Goal: Use online tool/utility: Utilize a website feature to perform a specific function

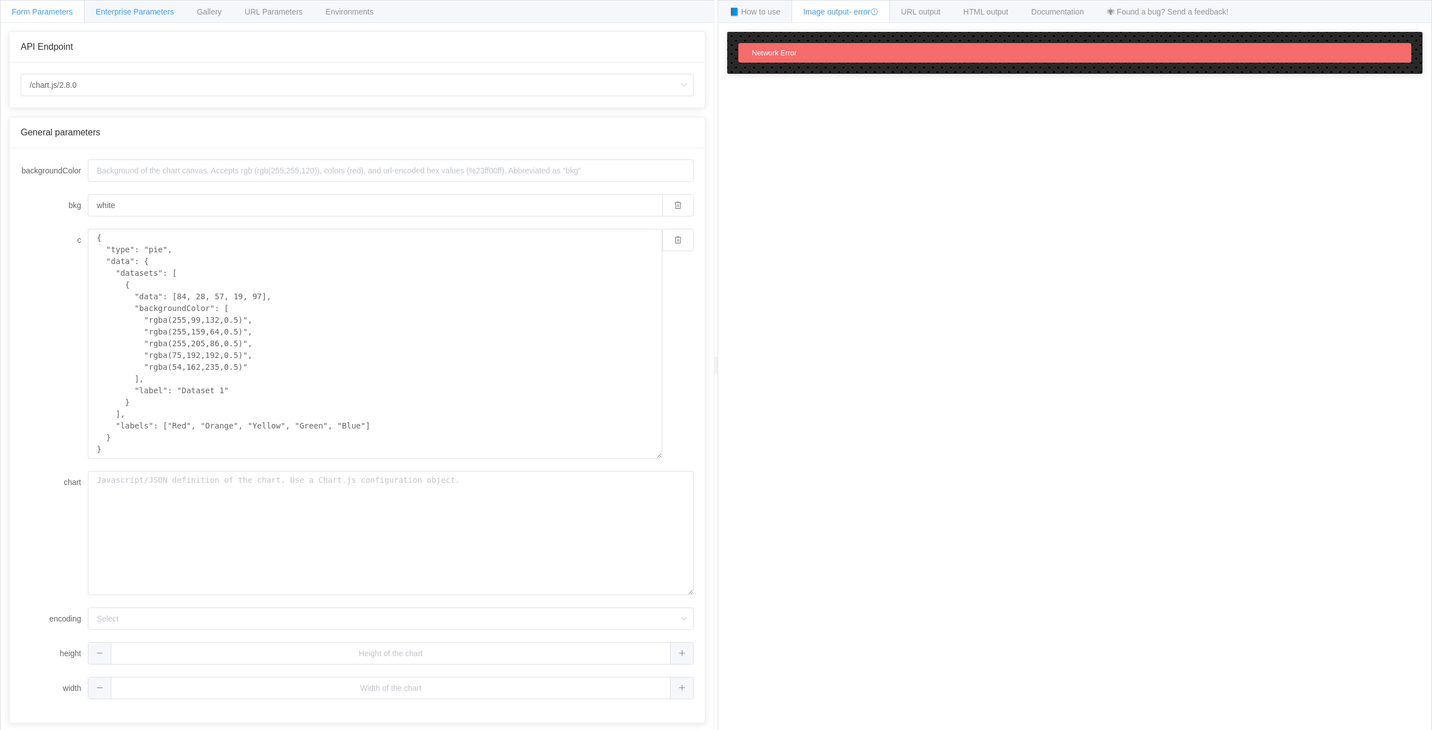
click at [121, 7] on div "Enterprise Parameters" at bounding box center [135, 11] width 102 height 22
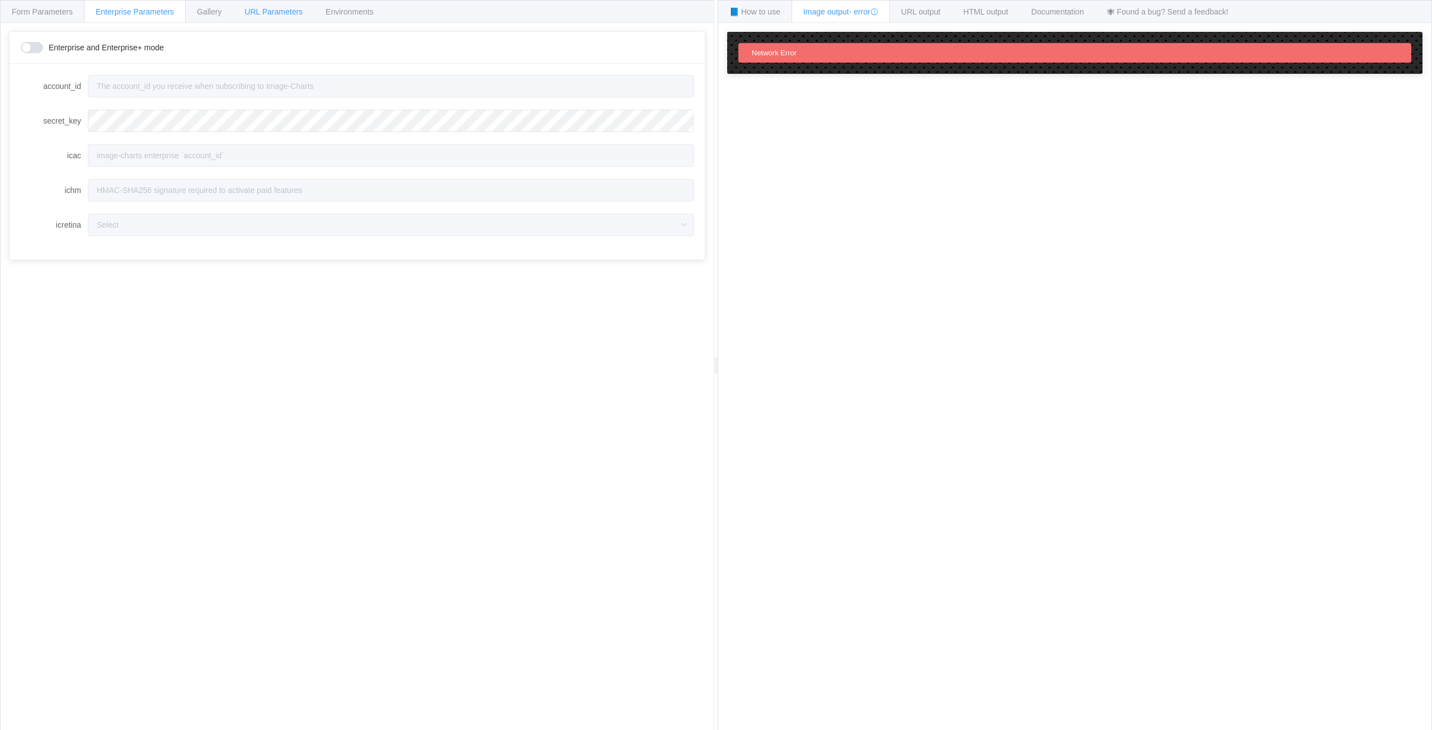
click at [251, 11] on span "URL Parameters" at bounding box center [273, 11] width 58 height 9
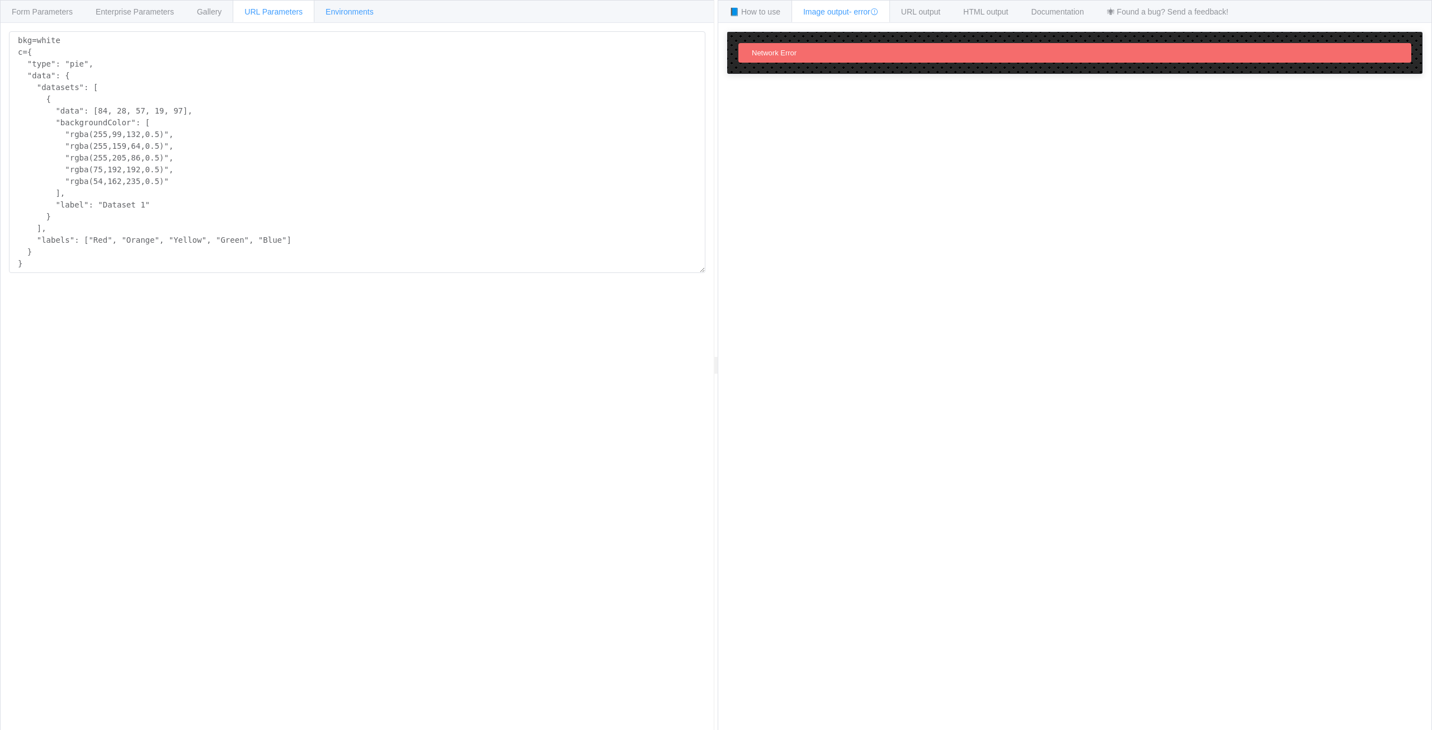
click at [378, 11] on div "Environments" at bounding box center [350, 11] width 72 height 22
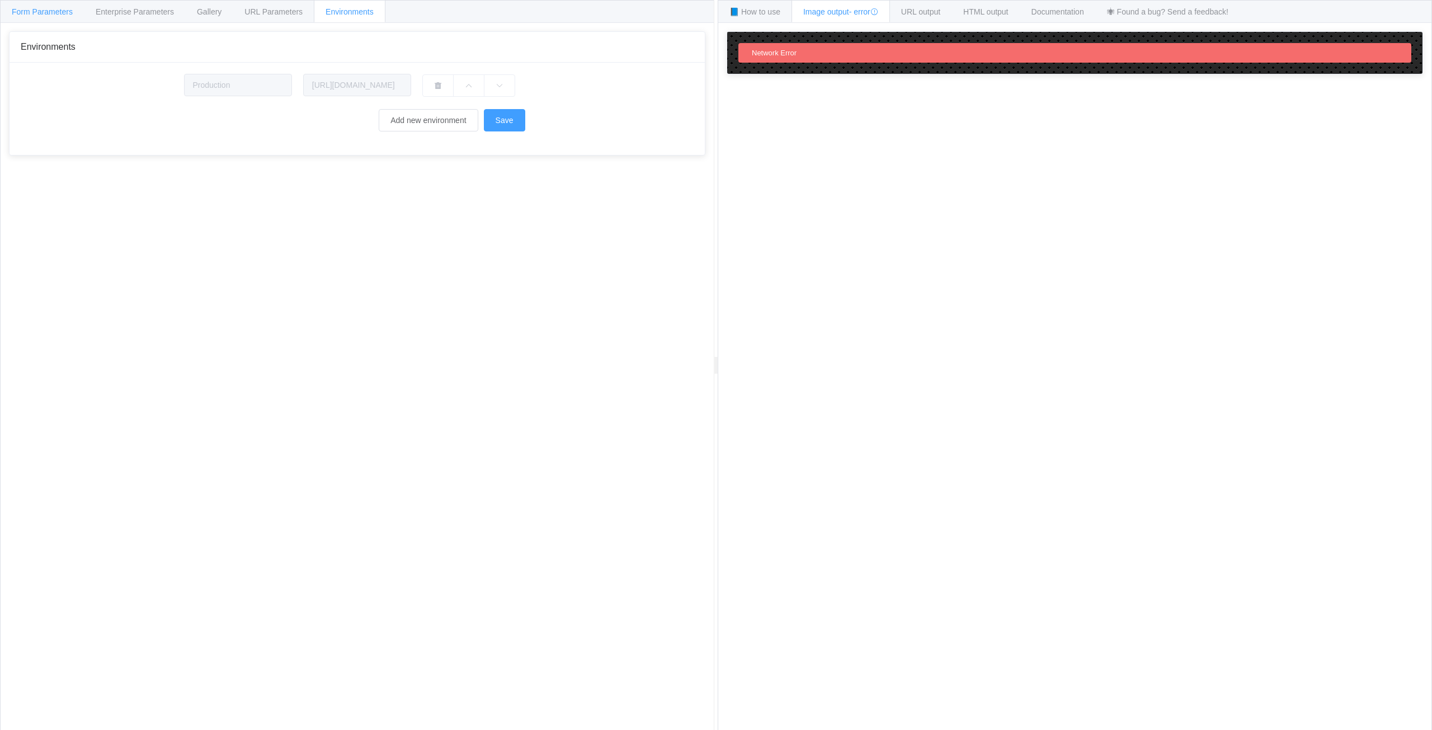
click at [29, 11] on span "Form Parameters" at bounding box center [42, 11] width 61 height 9
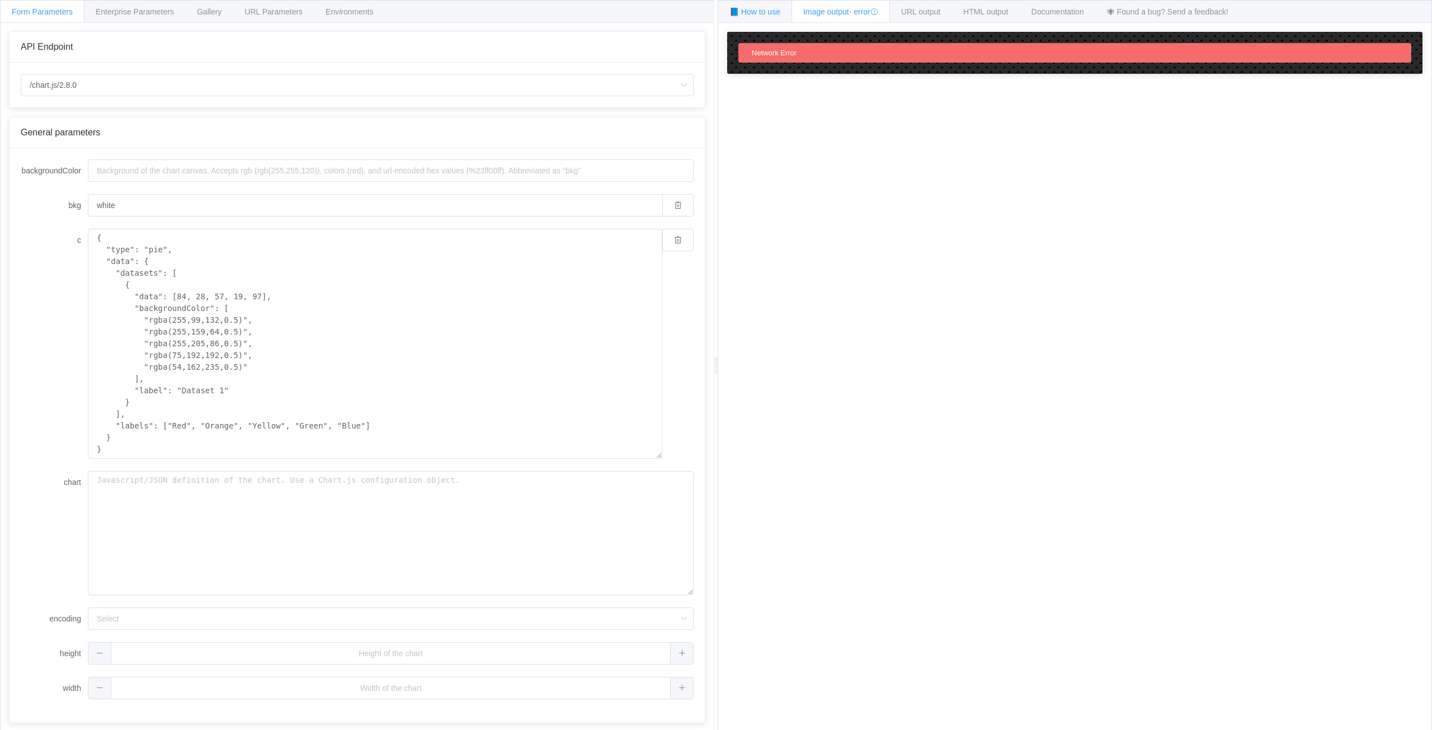
click at [752, 13] on span "📘 How to use" at bounding box center [754, 11] width 51 height 9
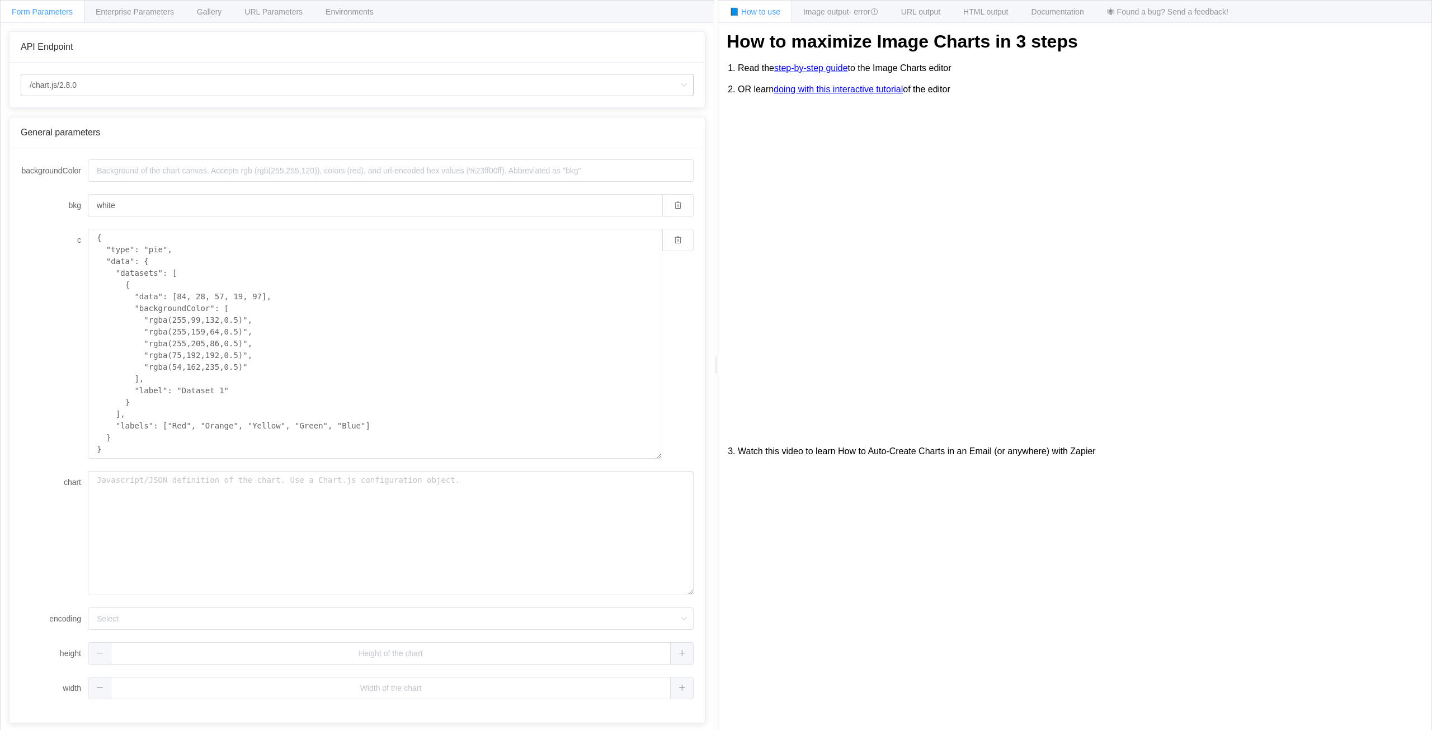
click at [683, 82] on icon at bounding box center [684, 85] width 14 height 22
click at [102, 140] on li "/chart.js/2.8.0" at bounding box center [361, 135] width 680 height 19
click at [111, 87] on input "/chart.js/2.8.0" at bounding box center [357, 85] width 673 height 22
click at [63, 111] on li "/chart" at bounding box center [361, 116] width 680 height 19
type input "/chart"
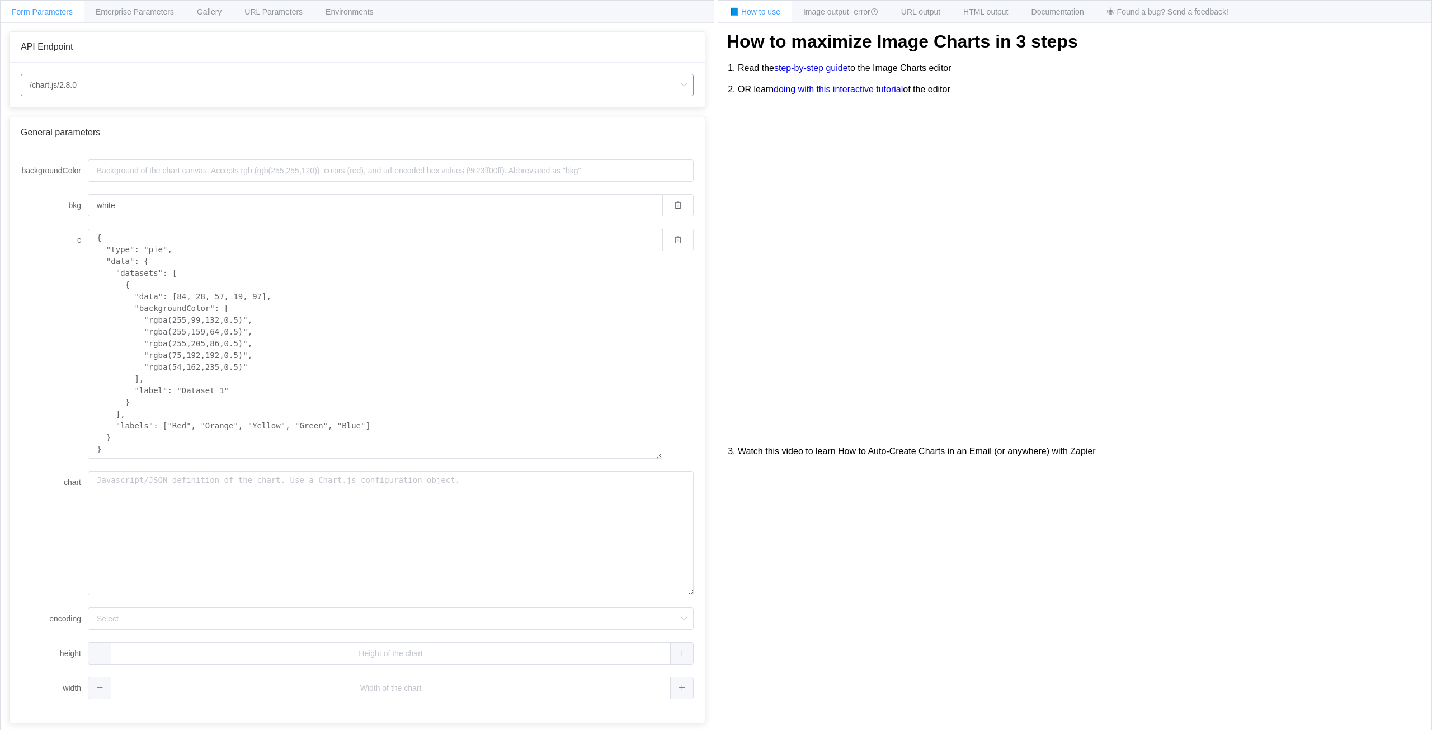
type input "20"
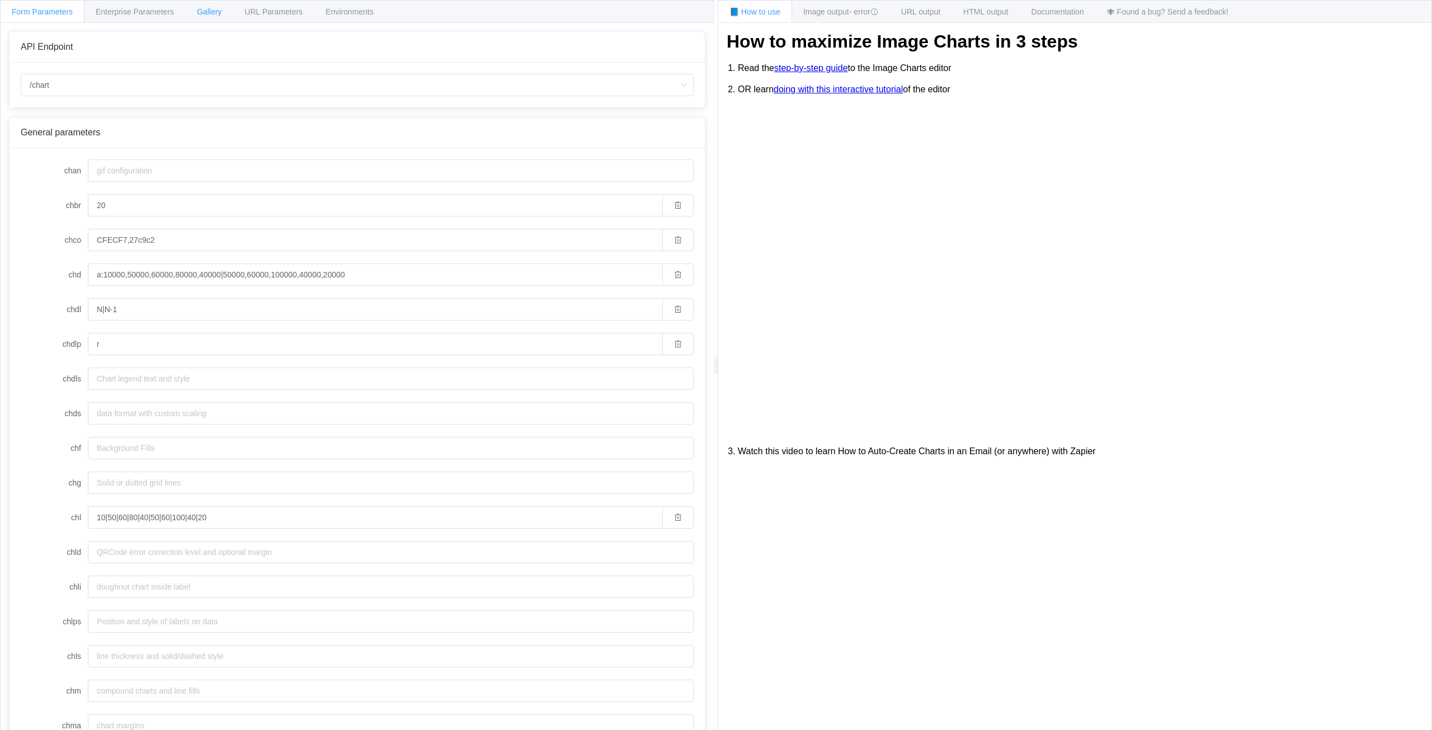
click at [212, 13] on span "Gallery" at bounding box center [209, 11] width 25 height 9
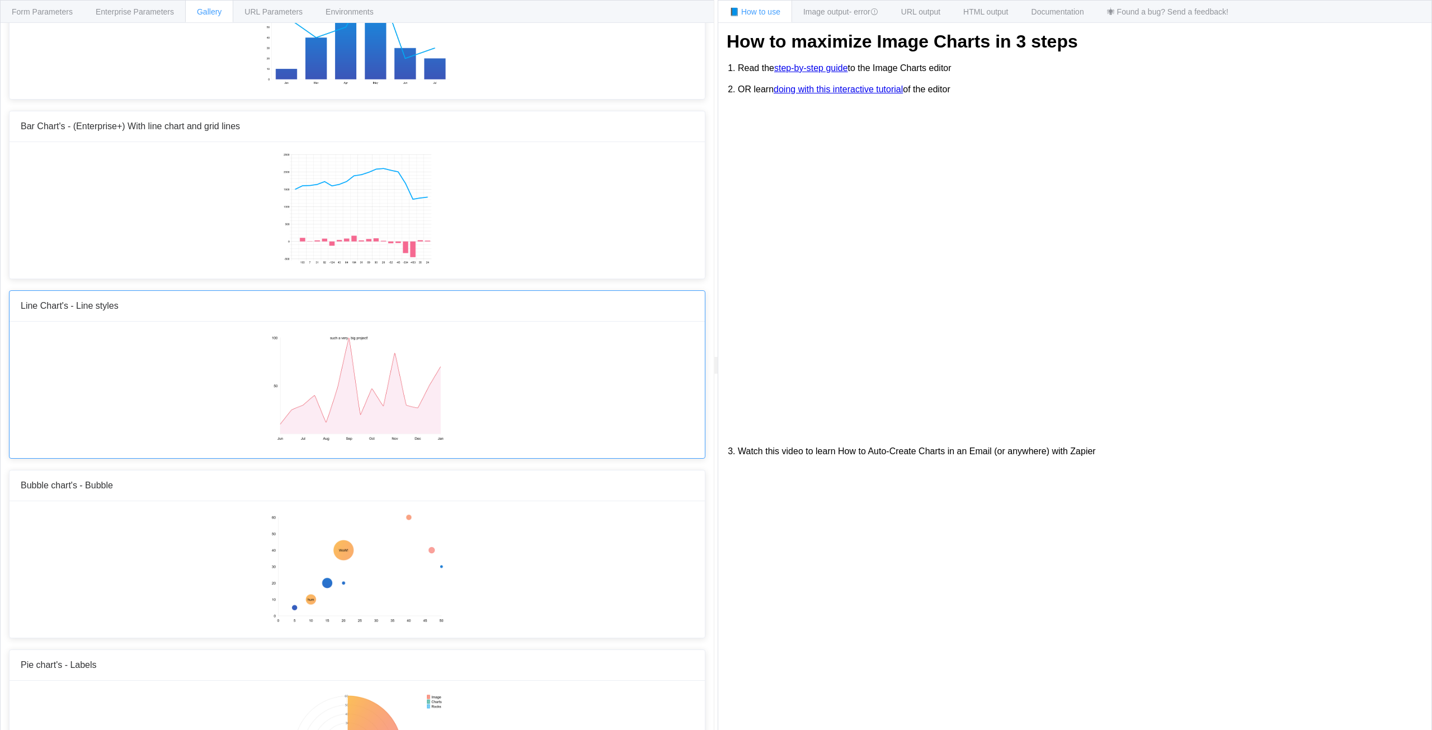
scroll to position [1138, 0]
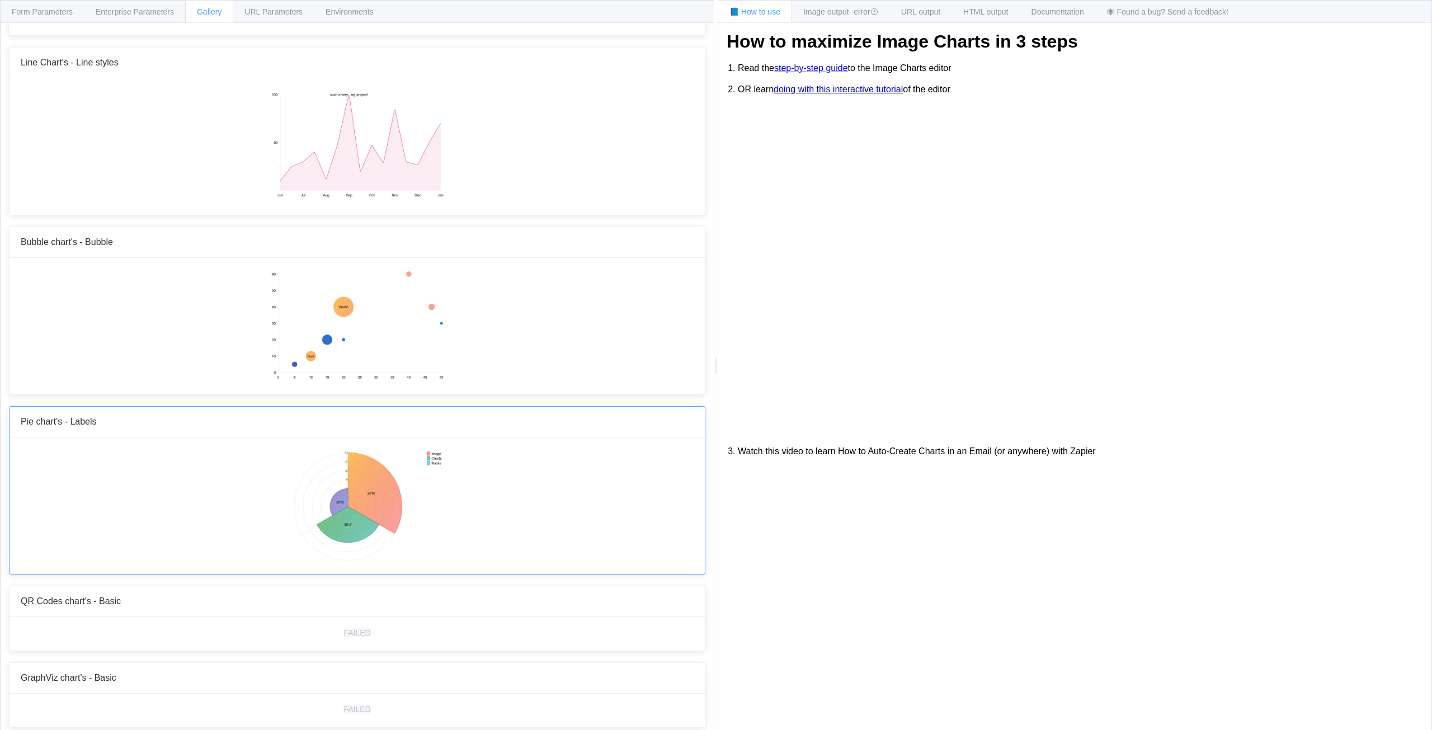
click at [417, 471] on img at bounding box center [357, 505] width 174 height 112
click at [368, 476] on img at bounding box center [357, 505] width 174 height 112
click at [342, 483] on img at bounding box center [357, 505] width 174 height 112
click at [34, 13] on span "Form Parameters" at bounding box center [42, 11] width 61 height 9
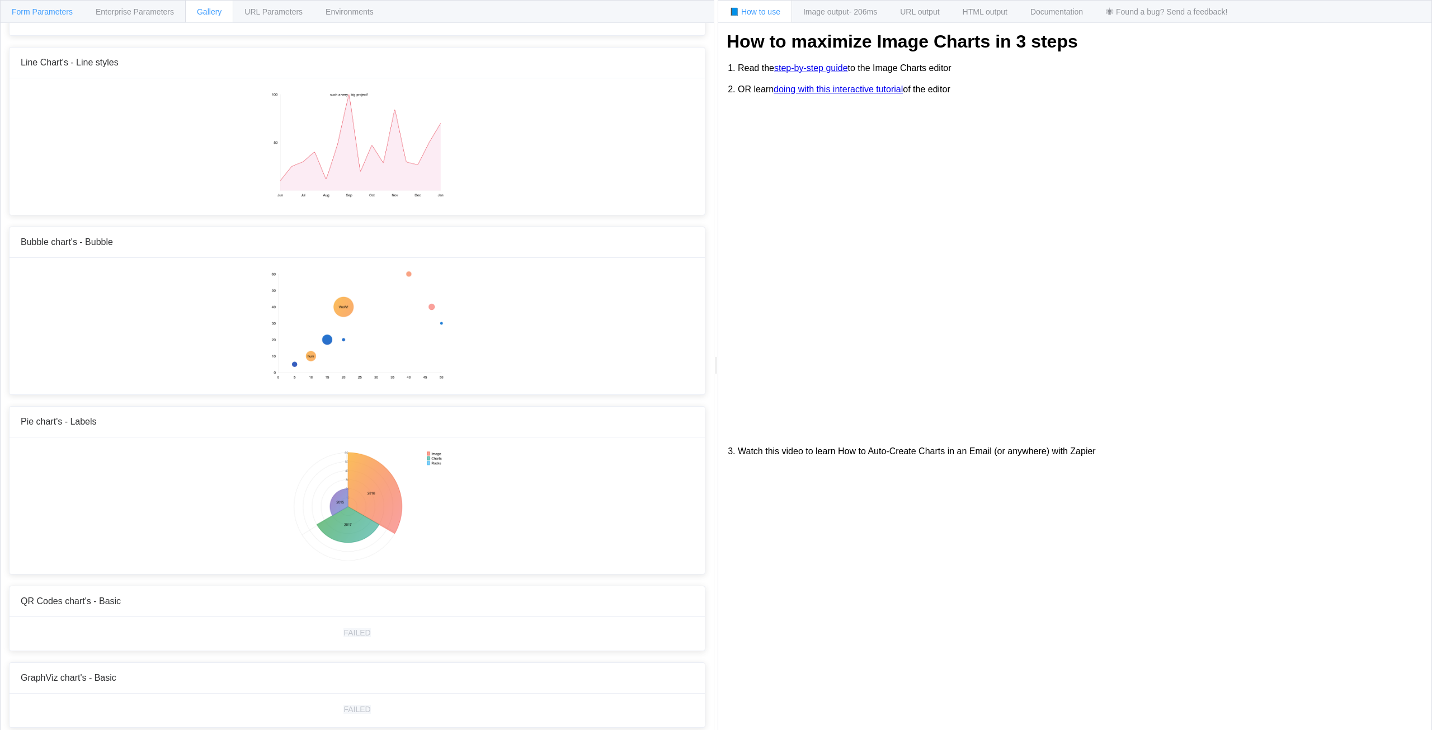
scroll to position [438, 0]
